Goal: Navigation & Orientation: Understand site structure

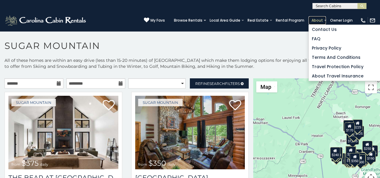
click at [316, 18] on link "About" at bounding box center [316, 20] width 17 height 8
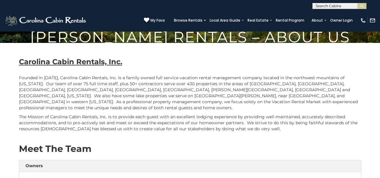
click at [368, 18] on link at bounding box center [371, 20] width 8 height 6
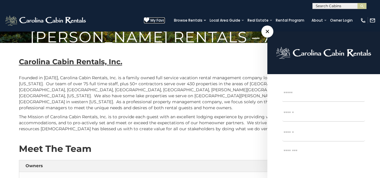
click at [149, 18] on icon at bounding box center [146, 19] width 5 height 5
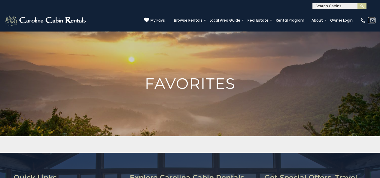
click at [368, 19] on link at bounding box center [371, 20] width 8 height 6
